Goal: Task Accomplishment & Management: Use online tool/utility

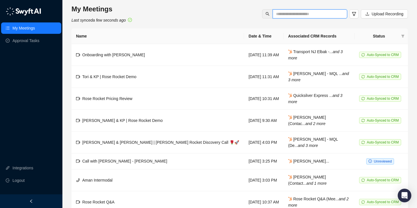
click at [314, 13] on input "text" at bounding box center [307, 14] width 63 height 6
type input "*****"
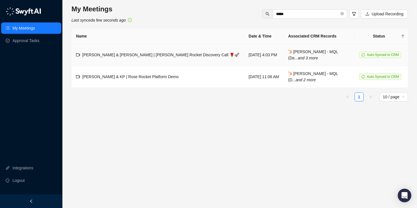
click at [142, 57] on span "[PERSON_NAME] & [PERSON_NAME] | [PERSON_NAME] Rocket Discovery Call 🌹🚀" at bounding box center [160, 55] width 157 height 5
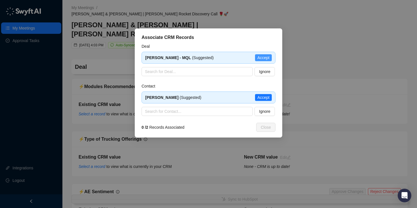
click at [263, 56] on span "Accept" at bounding box center [263, 58] width 12 height 6
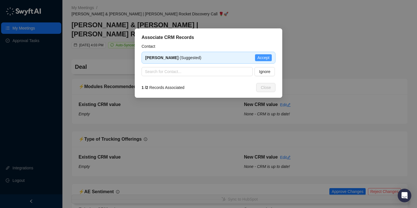
click at [264, 57] on span "Accept" at bounding box center [263, 58] width 12 height 6
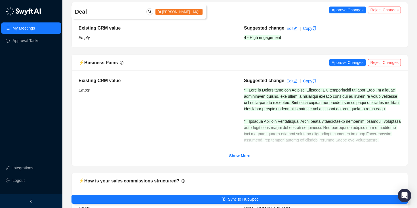
scroll to position [183, 0]
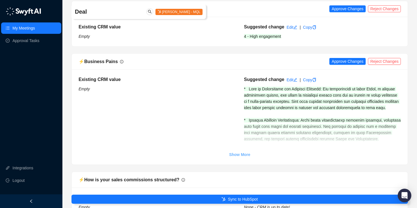
click at [238, 152] on strong "Show More" at bounding box center [239, 154] width 21 height 5
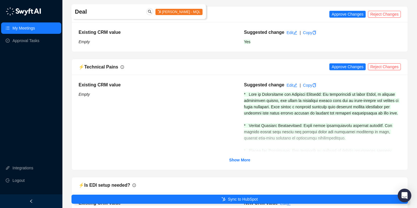
scroll to position [942, 0]
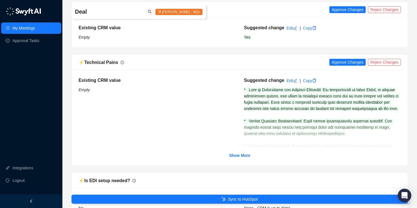
click at [243, 148] on div "Existing CRM value Empty Suggested change Edit | Copy Show More" at bounding box center [240, 117] width 323 height 81
click at [243, 153] on strong "Show More" at bounding box center [239, 155] width 21 height 5
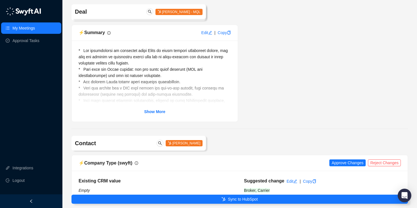
scroll to position [2234, 0]
click at [156, 114] on strong "Show More" at bounding box center [154, 112] width 21 height 5
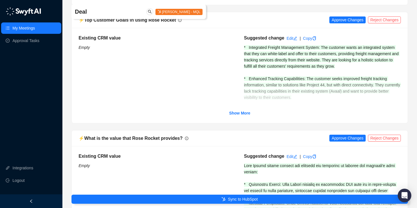
scroll to position [1283, 0]
click at [247, 115] on strong "Show More" at bounding box center [239, 112] width 21 height 5
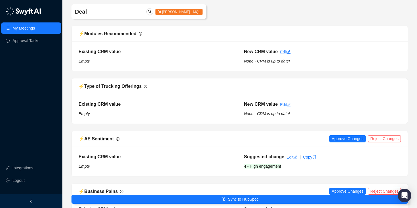
scroll to position [0, 0]
